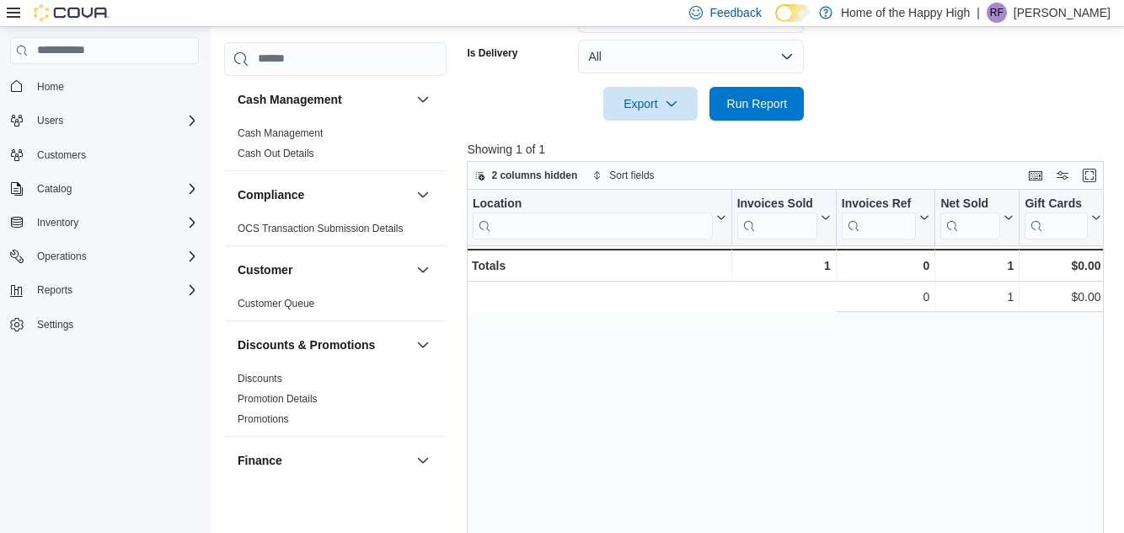
scroll to position [0, 488]
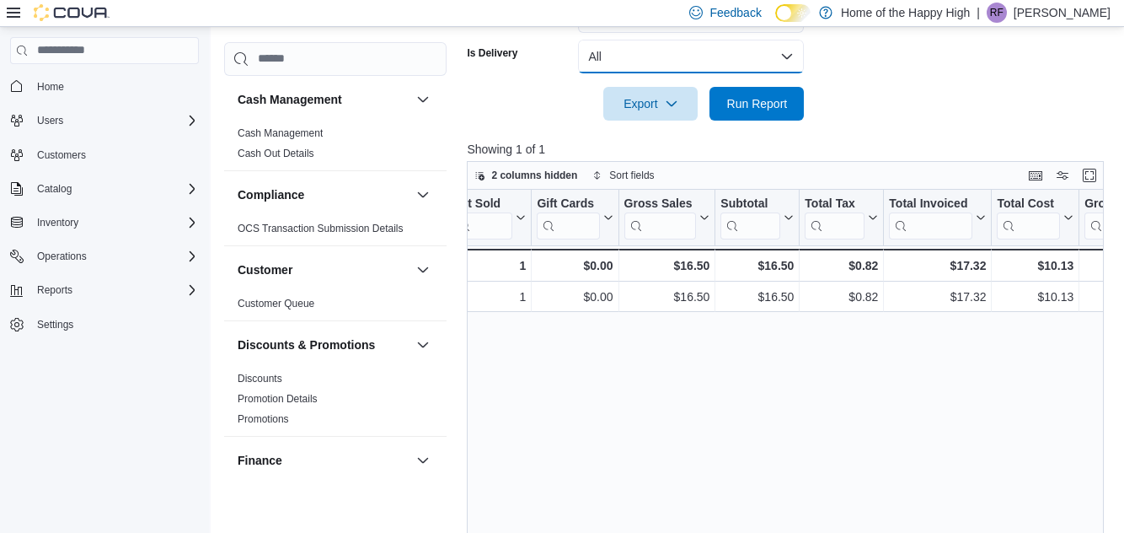
click at [785, 73] on button "All" at bounding box center [691, 57] width 226 height 34
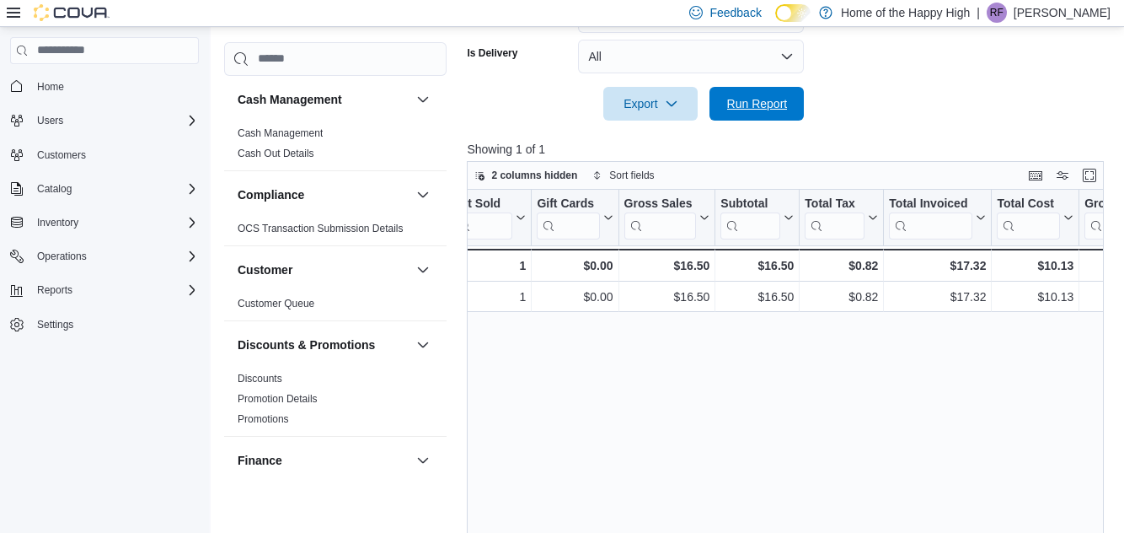
click at [790, 120] on span "Run Report" at bounding box center [757, 104] width 74 height 34
click at [776, 110] on span "Run Report" at bounding box center [757, 103] width 61 height 17
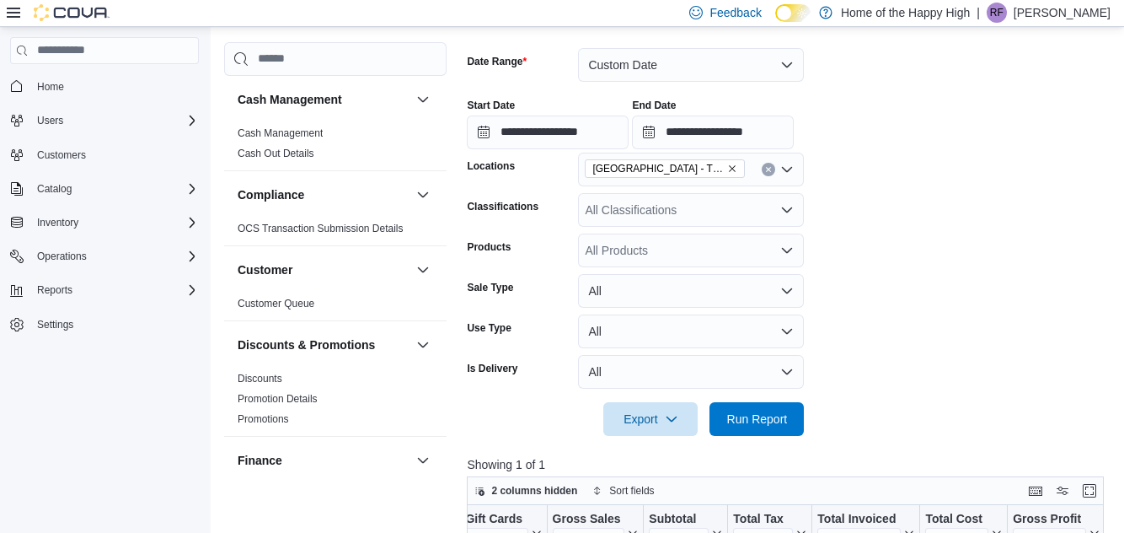
scroll to position [254, 0]
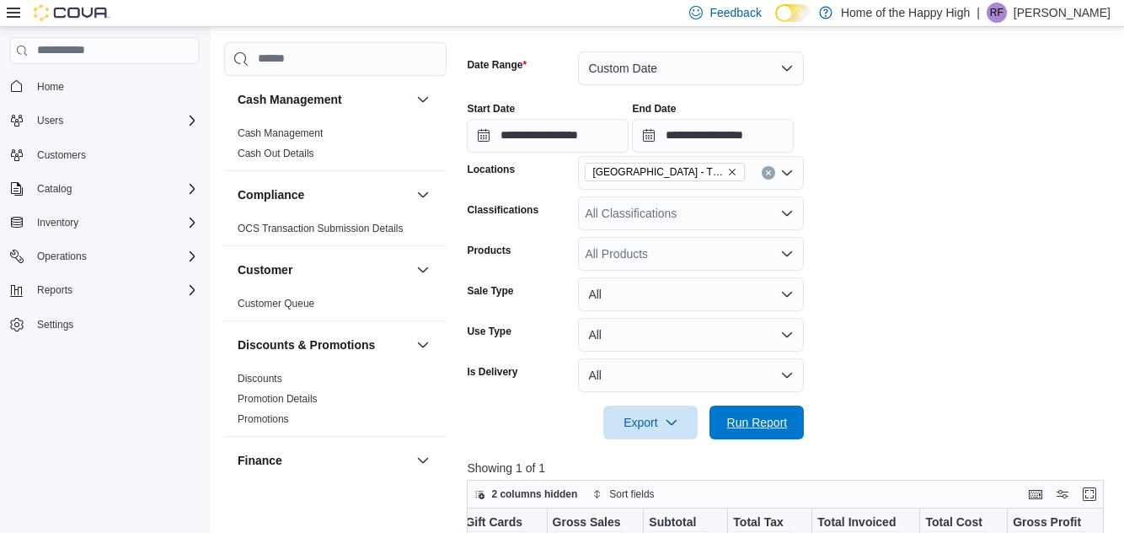
click at [777, 431] on span "Run Report" at bounding box center [757, 422] width 61 height 17
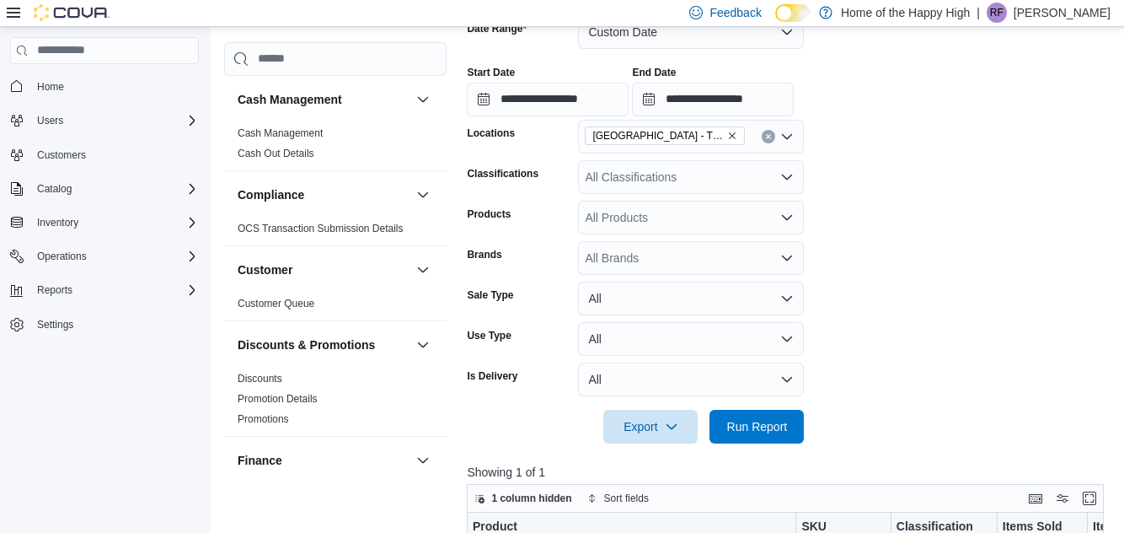
scroll to position [353, 0]
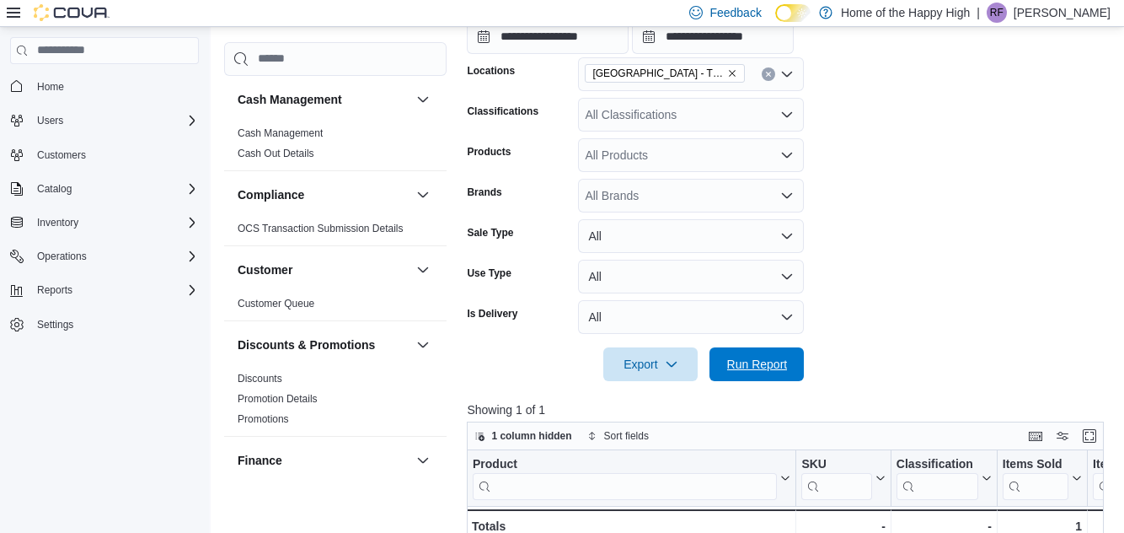
click at [783, 361] on span "Run Report" at bounding box center [757, 364] width 61 height 17
click at [778, 370] on span "Run Report" at bounding box center [757, 364] width 61 height 17
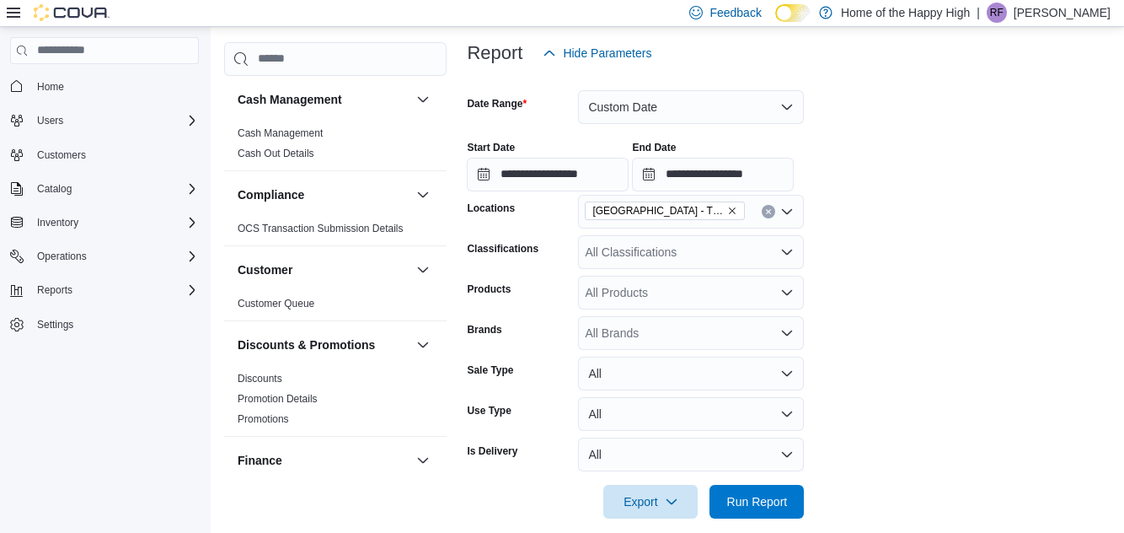
scroll to position [206, 0]
